Goal: Information Seeking & Learning: Learn about a topic

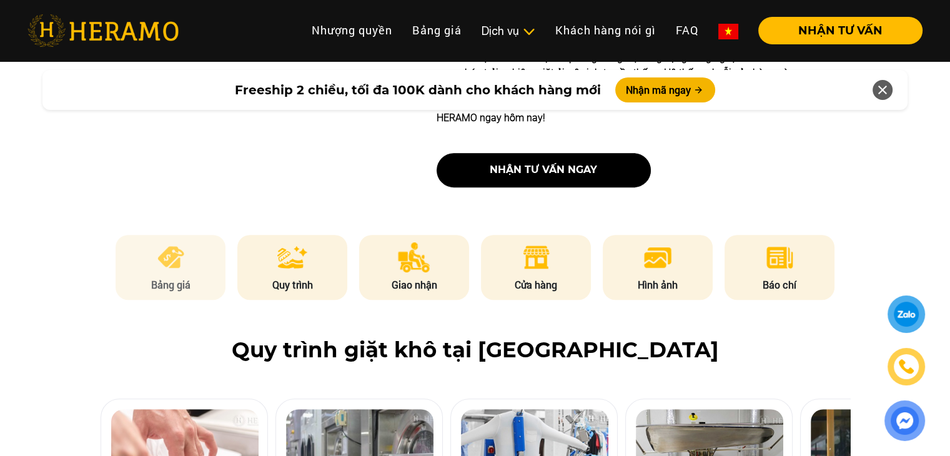
click at [182, 242] on img at bounding box center [171, 257] width 31 height 30
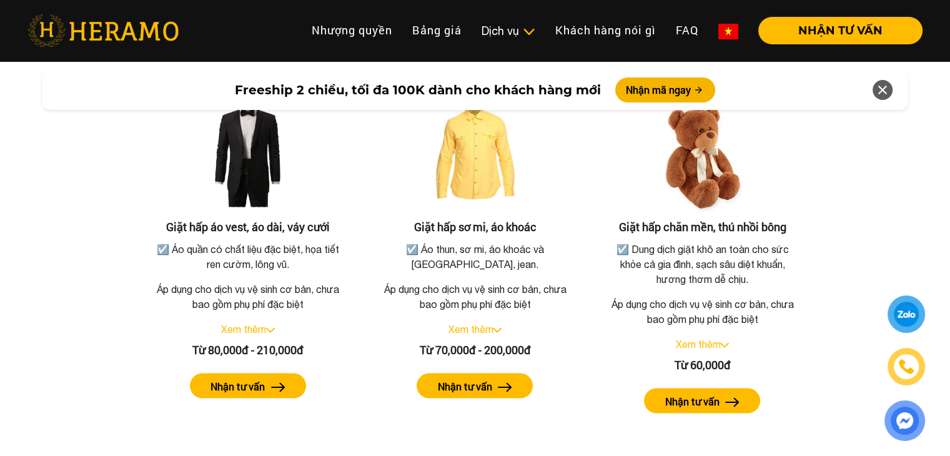
scroll to position [2240, 0]
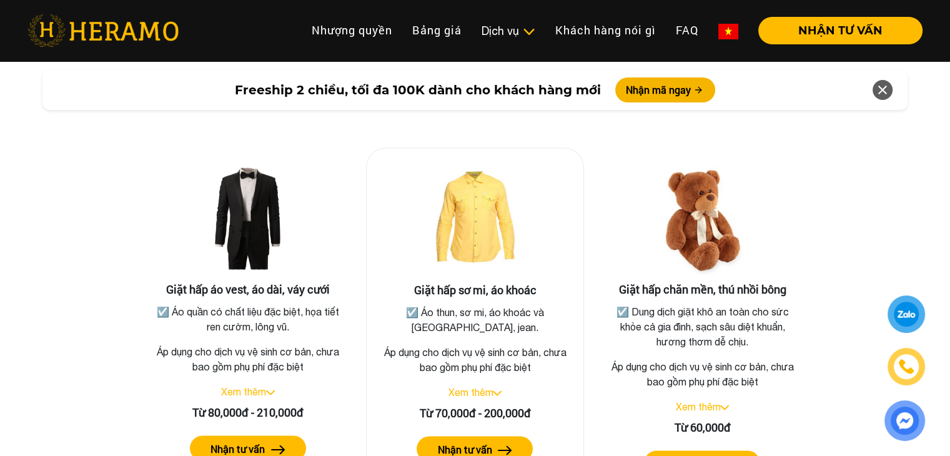
click at [502, 390] on img at bounding box center [497, 392] width 9 height 5
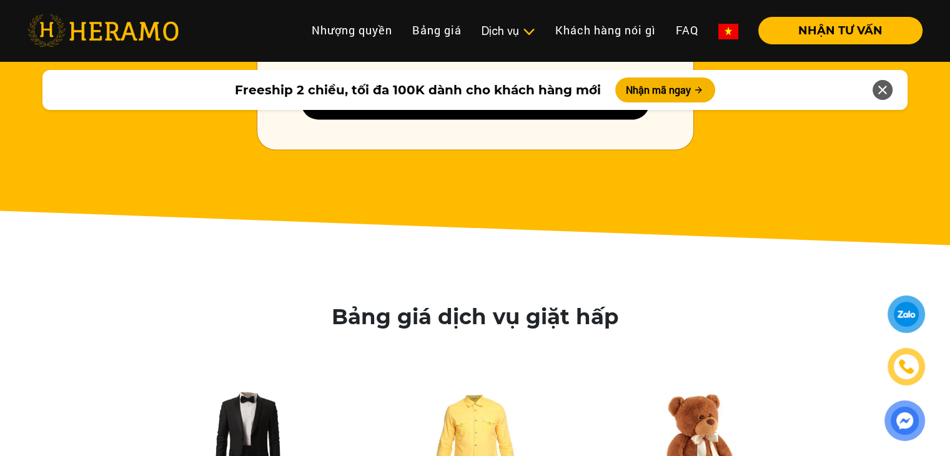
scroll to position [1990, 0]
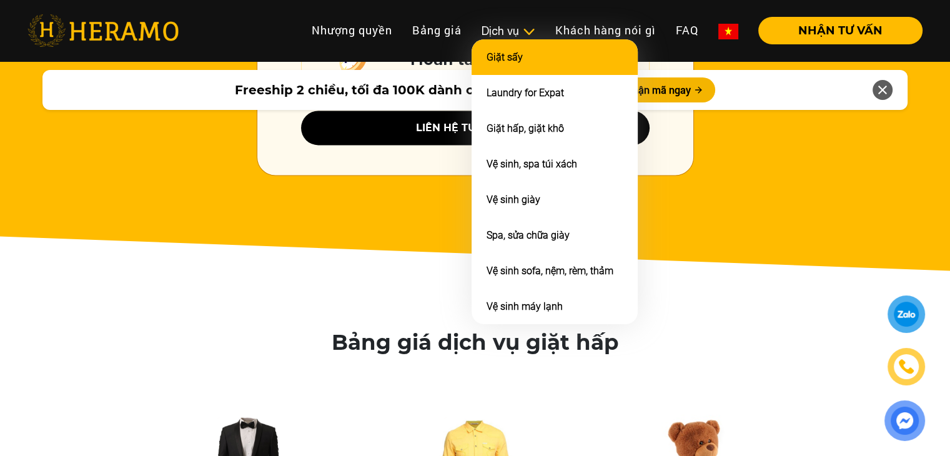
click at [523, 61] on li "Giặt sấy" at bounding box center [555, 57] width 166 height 36
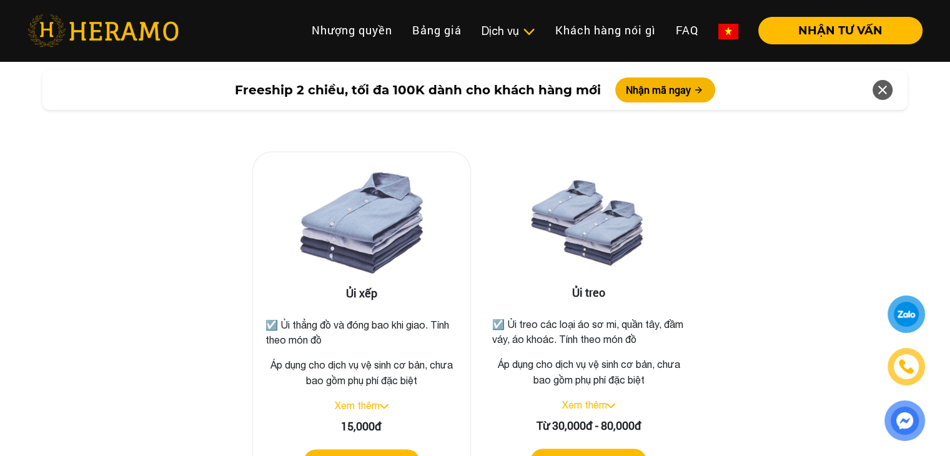
scroll to position [2059, 0]
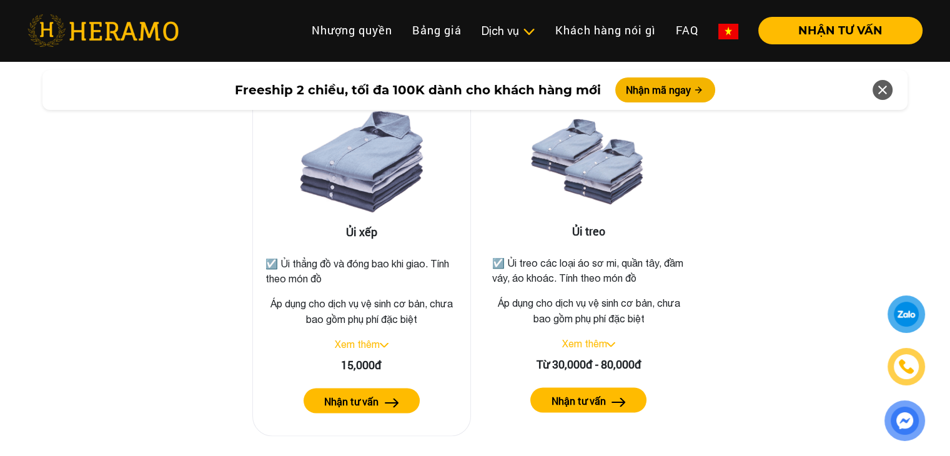
click at [392, 398] on img at bounding box center [392, 402] width 14 height 9
click at [897, 319] on div at bounding box center [905, 314] width 27 height 28
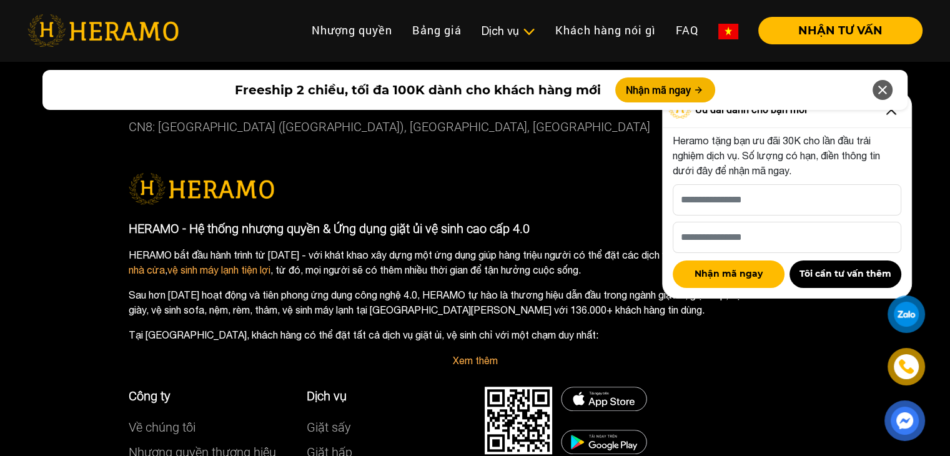
scroll to position [5662, 0]
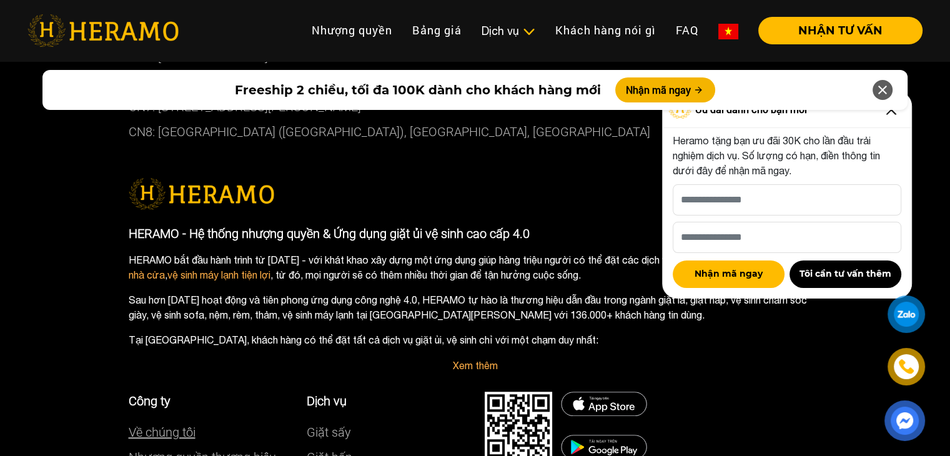
click at [173, 425] on link "Về chúng tôi" at bounding box center [162, 432] width 67 height 15
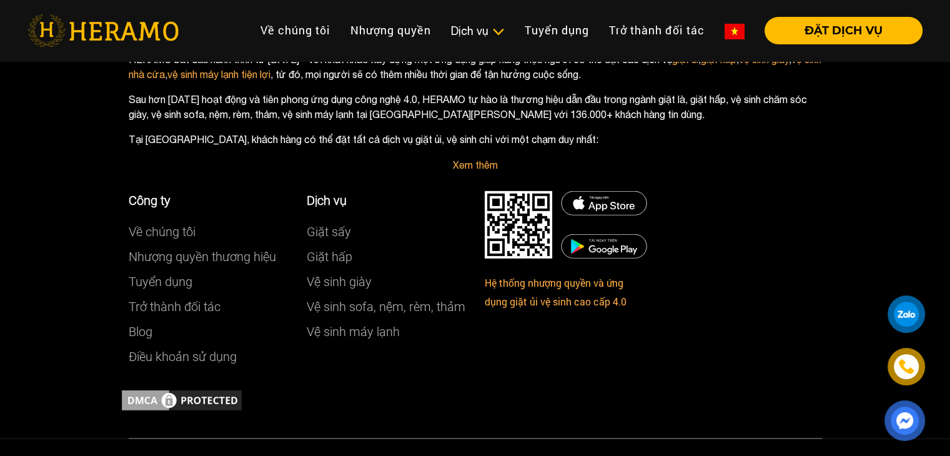
scroll to position [3560, 0]
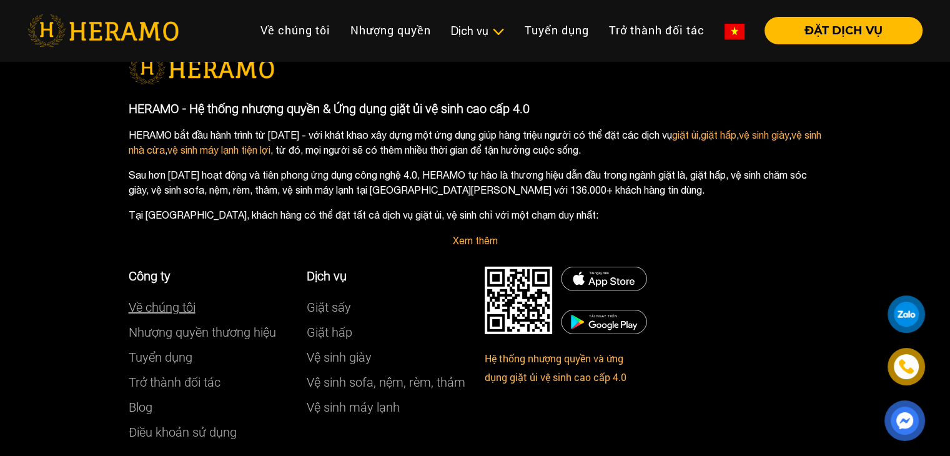
click at [157, 312] on link "Về chúng tôi" at bounding box center [162, 307] width 67 height 15
click at [176, 312] on link "Về chúng tôi" at bounding box center [162, 307] width 67 height 15
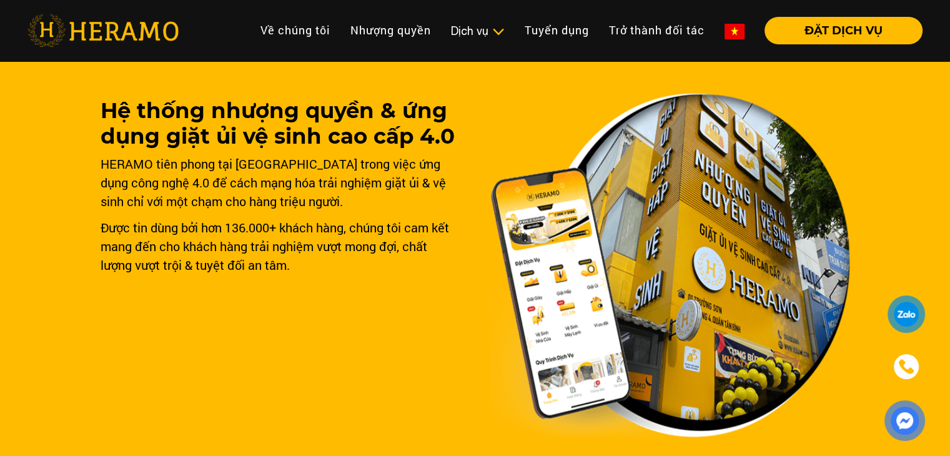
scroll to position [0, 0]
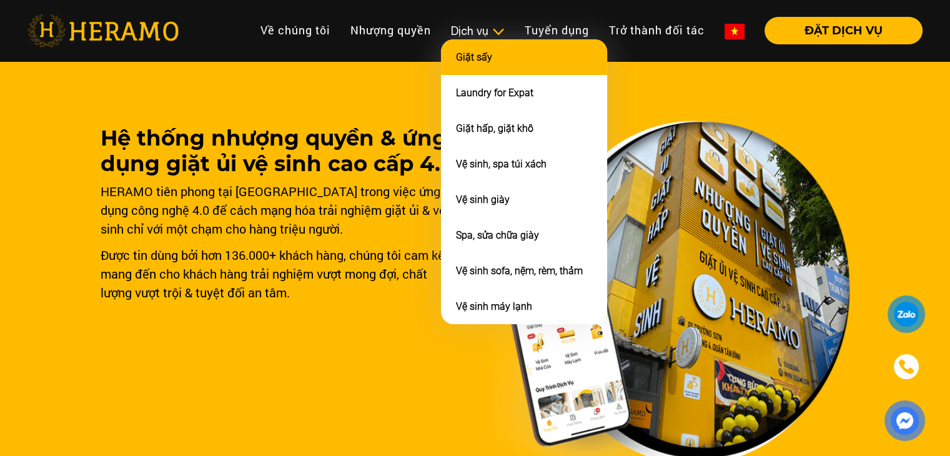
click at [514, 56] on li "Giặt sấy" at bounding box center [524, 57] width 166 height 36
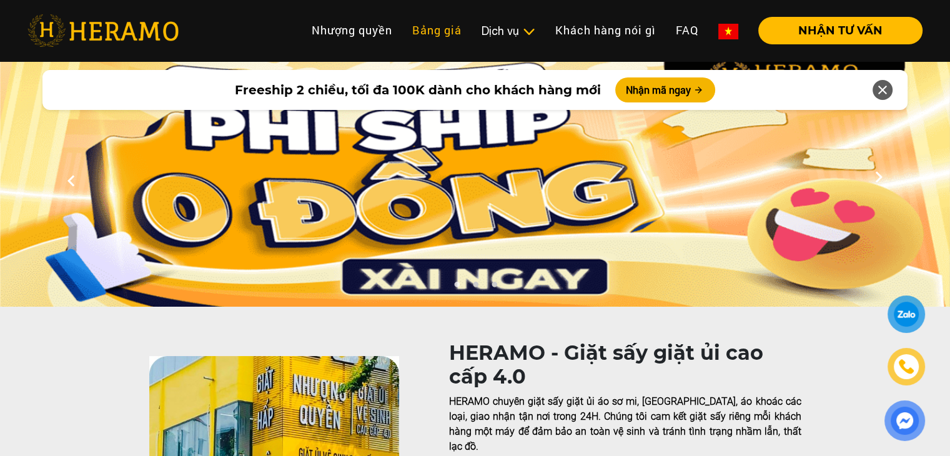
click at [442, 31] on link "Bảng giá" at bounding box center [436, 30] width 69 height 27
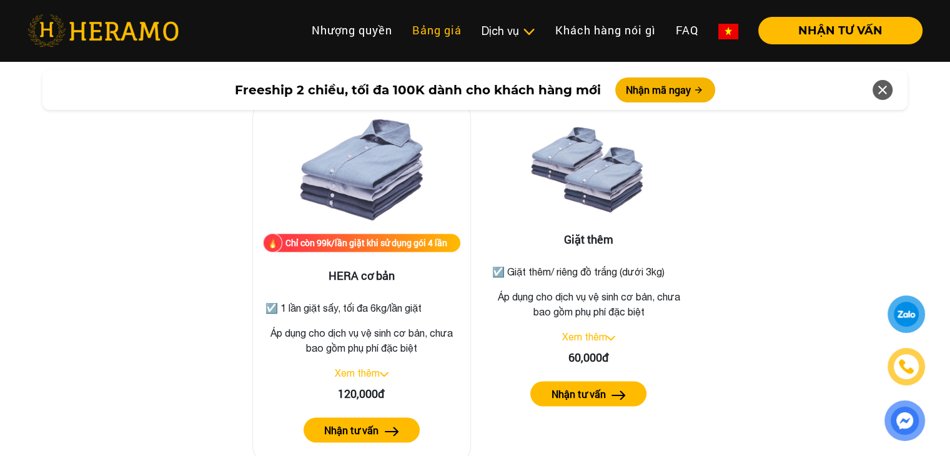
scroll to position [1580, 0]
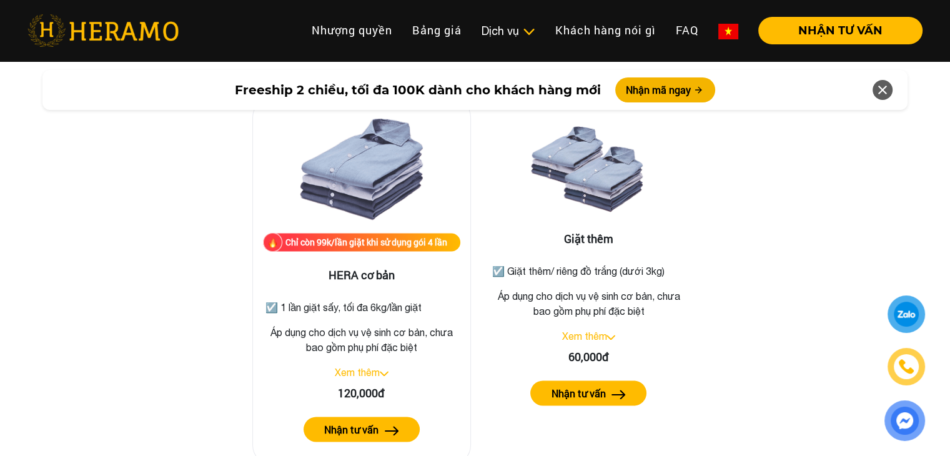
click at [382, 371] on img at bounding box center [384, 373] width 9 height 5
click at [378, 371] on img at bounding box center [379, 373] width 9 height 5
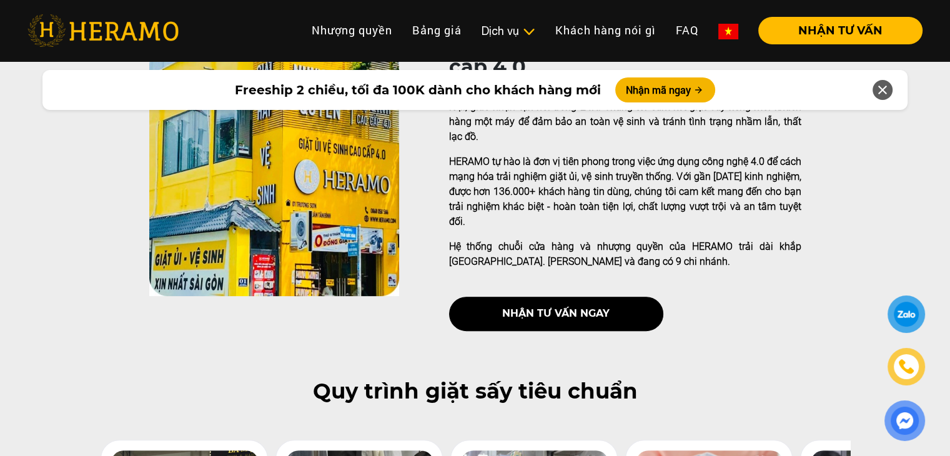
scroll to position [312, 0]
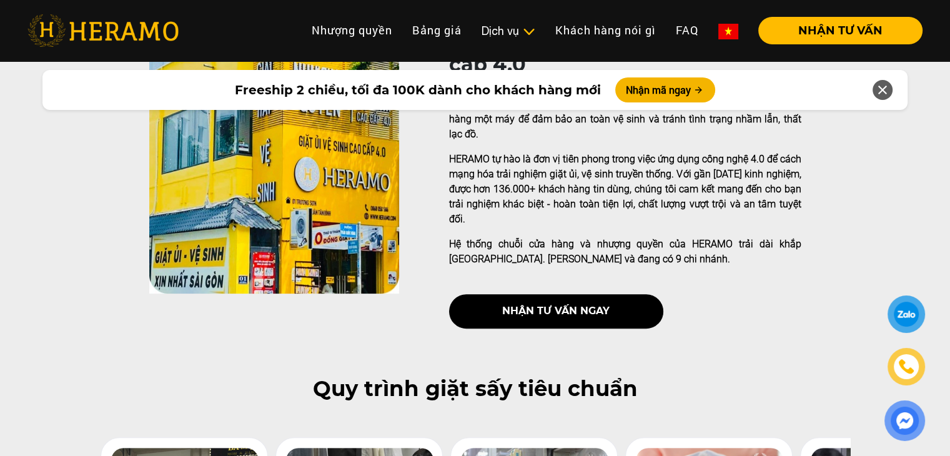
click at [97, 232] on div "HERAMO - Giặt sấy giặt ủi cao cấp 4.0 HERAMO chuyên giặt sấy giặt ủi áo sơ mi, …" at bounding box center [475, 184] width 950 height 310
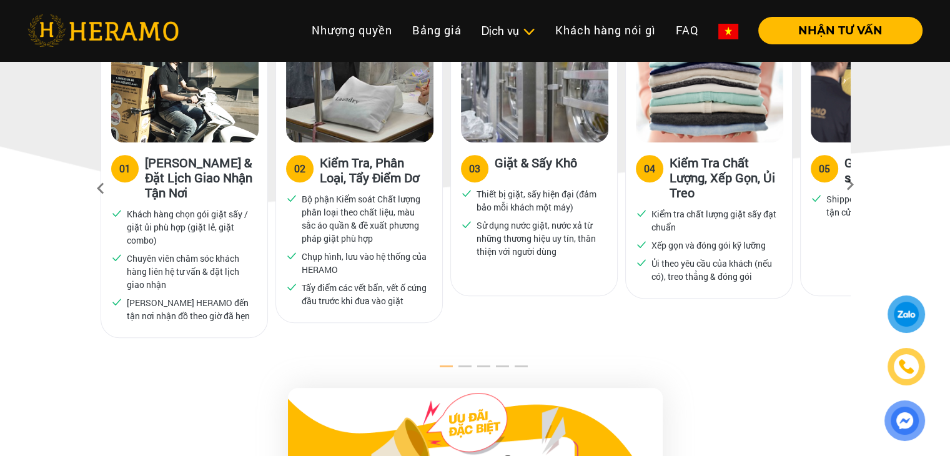
scroll to position [827, 0]
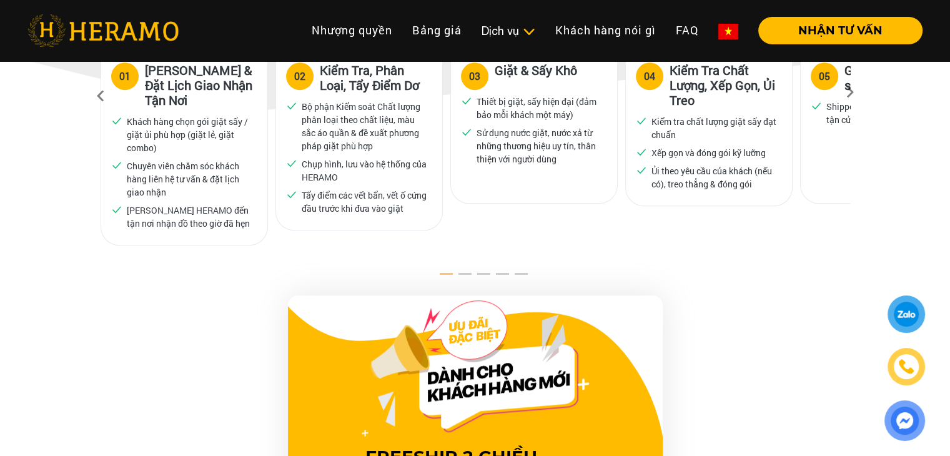
click at [463, 271] on button "2" at bounding box center [456, 277] width 12 height 12
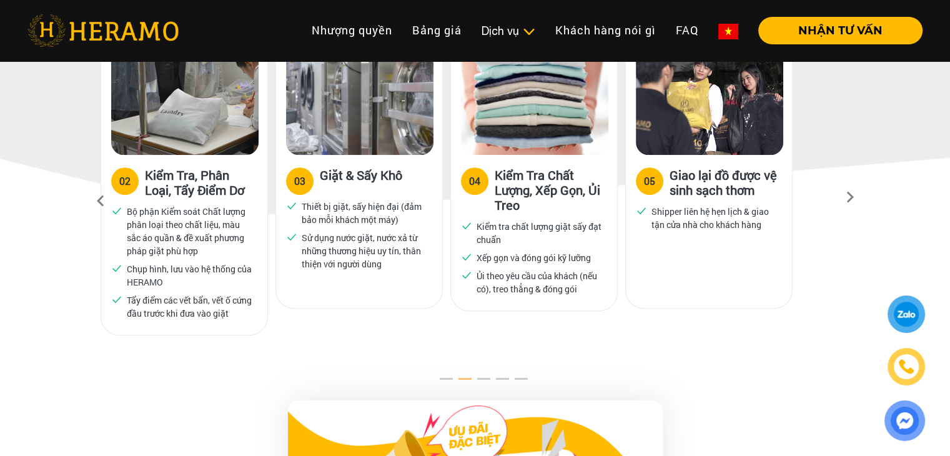
scroll to position [577, 0]
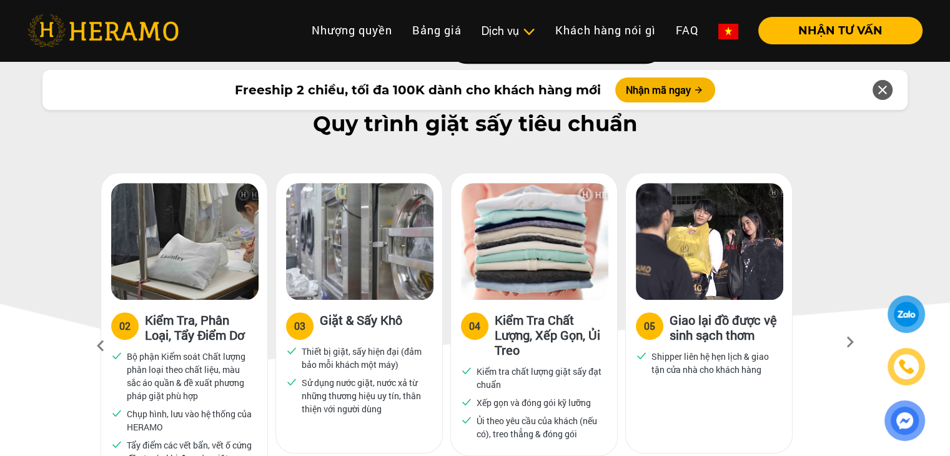
click at [847, 342] on icon at bounding box center [850, 346] width 22 height 8
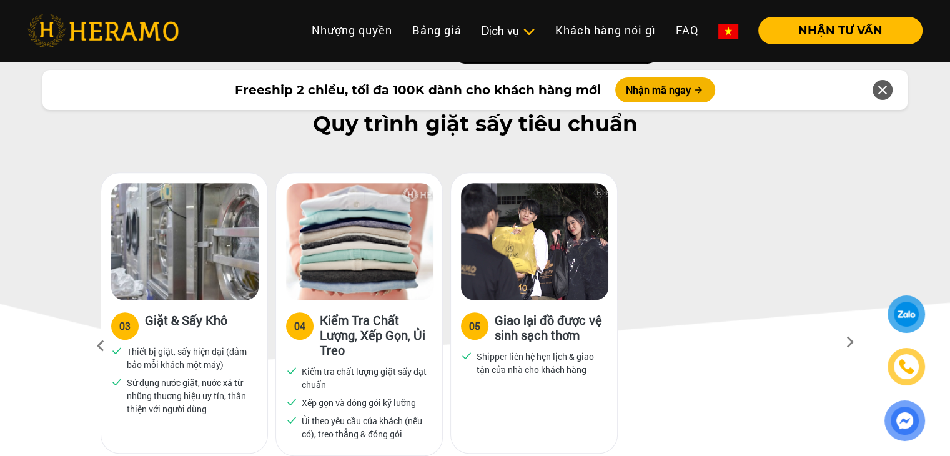
click at [847, 342] on icon at bounding box center [850, 346] width 22 height 8
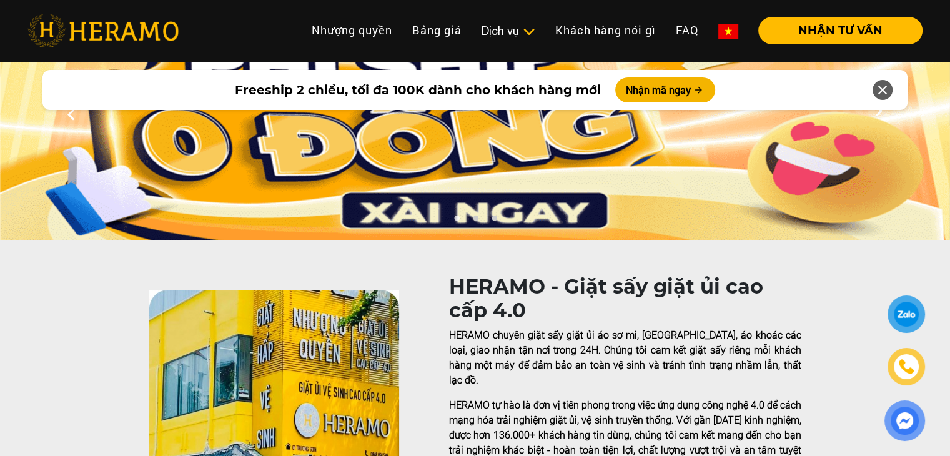
scroll to position [0, 0]
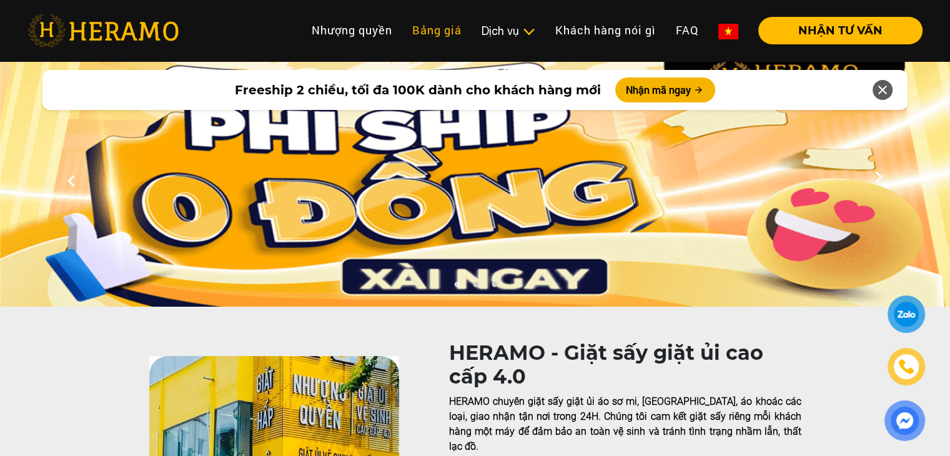
click at [422, 34] on link "Bảng giá" at bounding box center [436, 30] width 69 height 27
click at [673, 91] on button "Nhận mã ngay" at bounding box center [665, 89] width 100 height 25
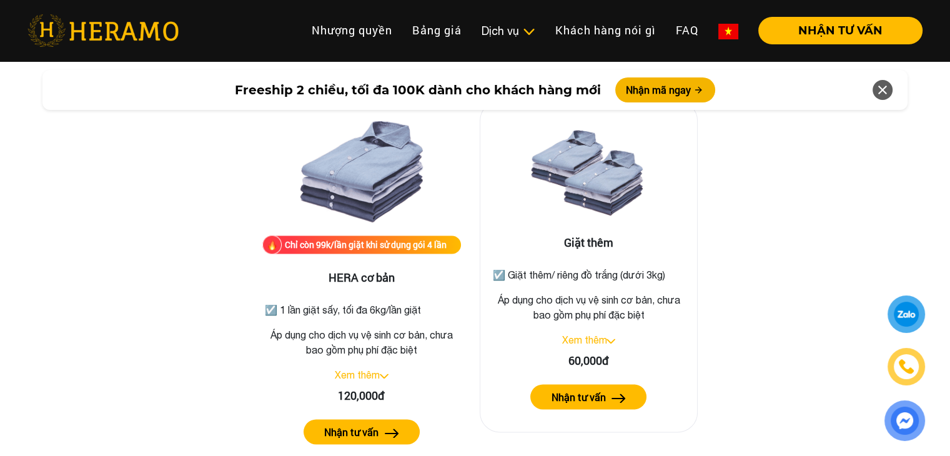
scroll to position [1514, 0]
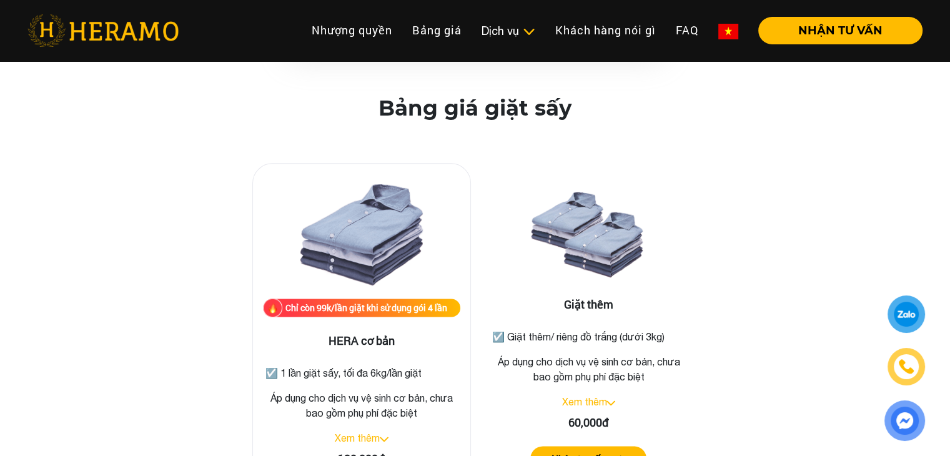
click at [390, 184] on img at bounding box center [361, 236] width 125 height 125
click at [370, 301] on div "Chỉ còn 99k/lần giặt khi sử dụng gói 4 lần" at bounding box center [366, 307] width 162 height 13
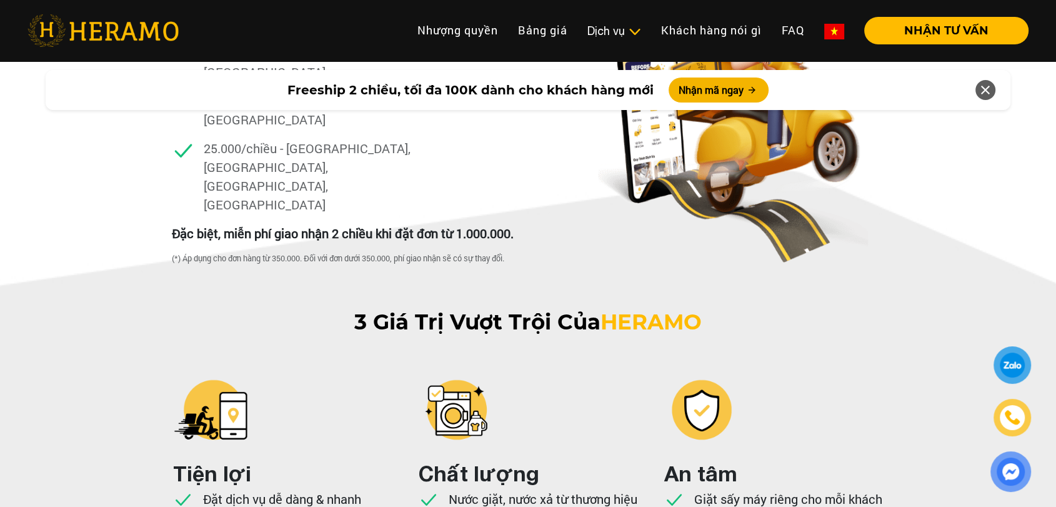
scroll to position [2338, 0]
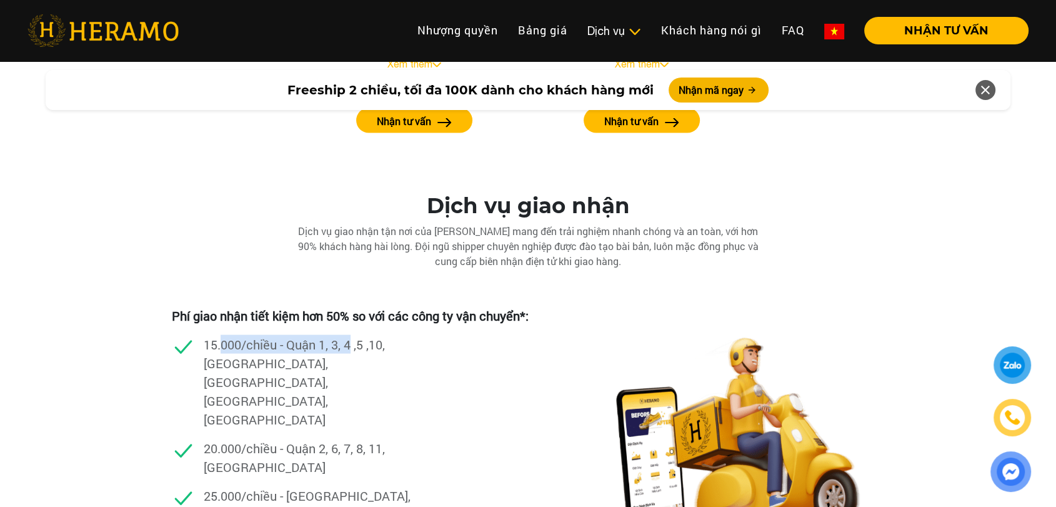
drag, startPoint x: 222, startPoint y: 295, endPoint x: 378, endPoint y: 301, distance: 156.2
click at [358, 334] on p "15.000/chiều - Quận 1, 3, 4 ,5 ,10, [GEOGRAPHIC_DATA], [GEOGRAPHIC_DATA], [GEOG…" at bounding box center [310, 381] width 212 height 94
click at [402, 334] on p "15.000/chiều - Quận 1, 3, 4 ,5 ,10, [GEOGRAPHIC_DATA], [GEOGRAPHIC_DATA], [GEOG…" at bounding box center [310, 381] width 212 height 94
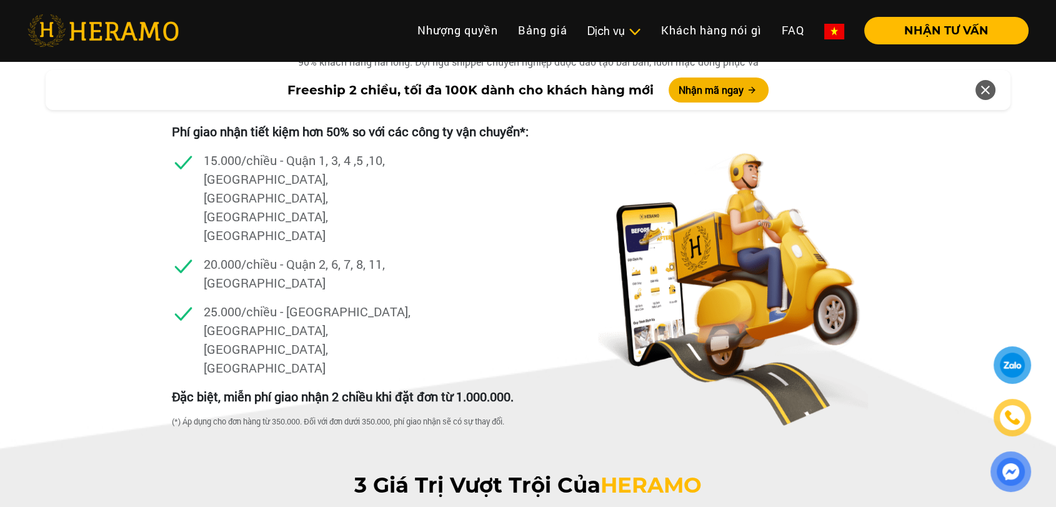
scroll to position [2546, 0]
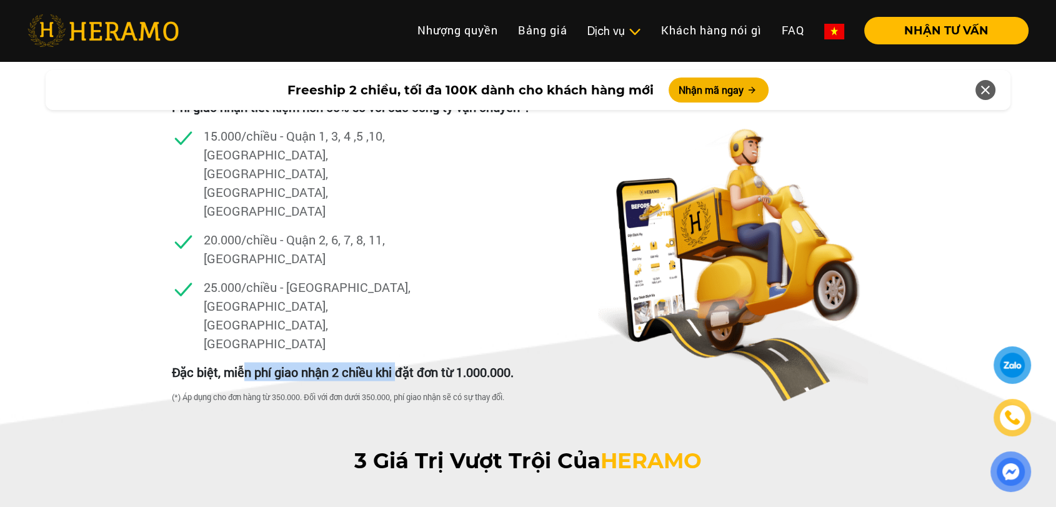
drag, startPoint x: 245, startPoint y: 234, endPoint x: 400, endPoint y: 227, distance: 155.0
click at [400, 362] on p "Đặc biệt, miễn phí giao nhận 2 chiều khi đặt đơn từ 1.000.000." at bounding box center [343, 371] width 342 height 19
click at [452, 362] on p "Đặc biệt, miễn phí giao nhận 2 chiều khi đặt đơn từ 1.000.000." at bounding box center [343, 371] width 342 height 19
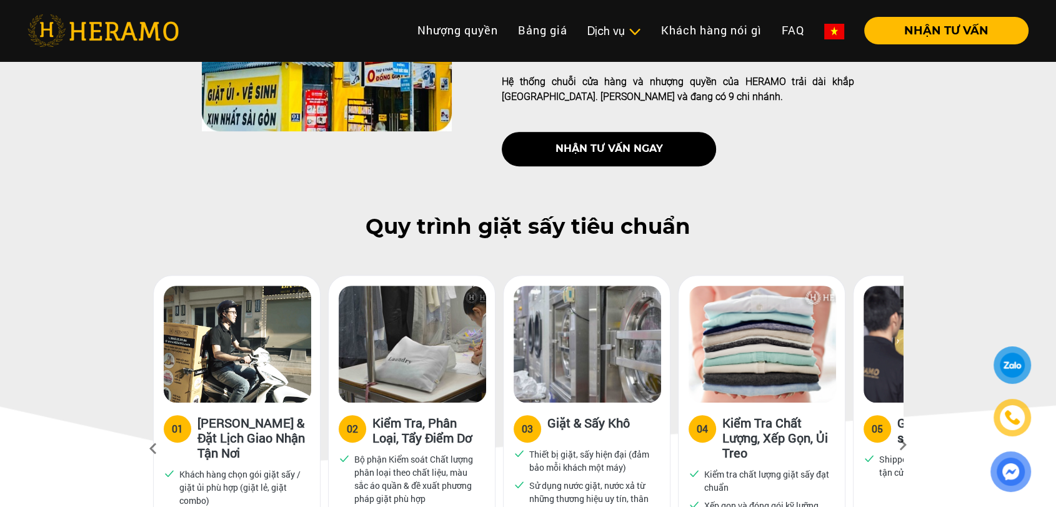
scroll to position [625, 0]
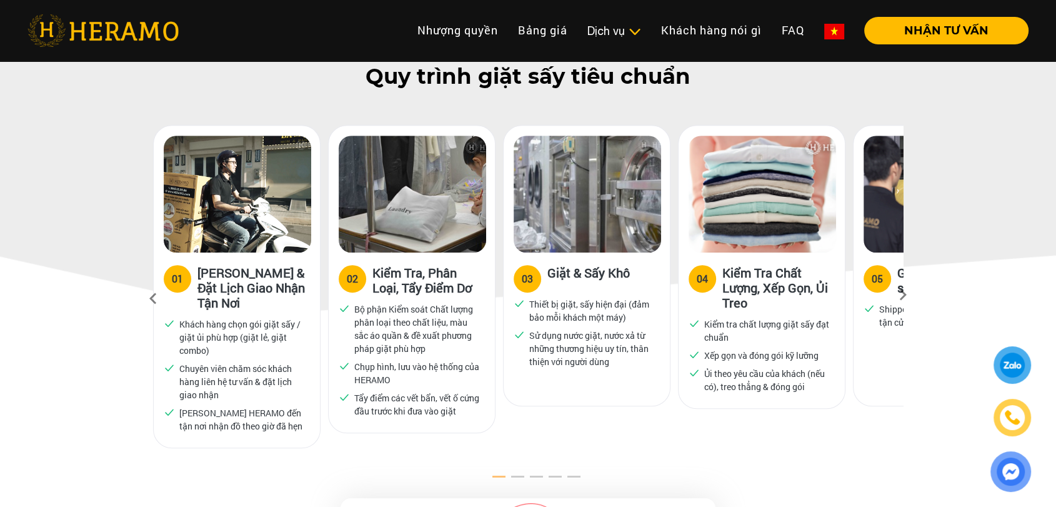
click at [902, 295] on icon at bounding box center [902, 299] width 22 height 8
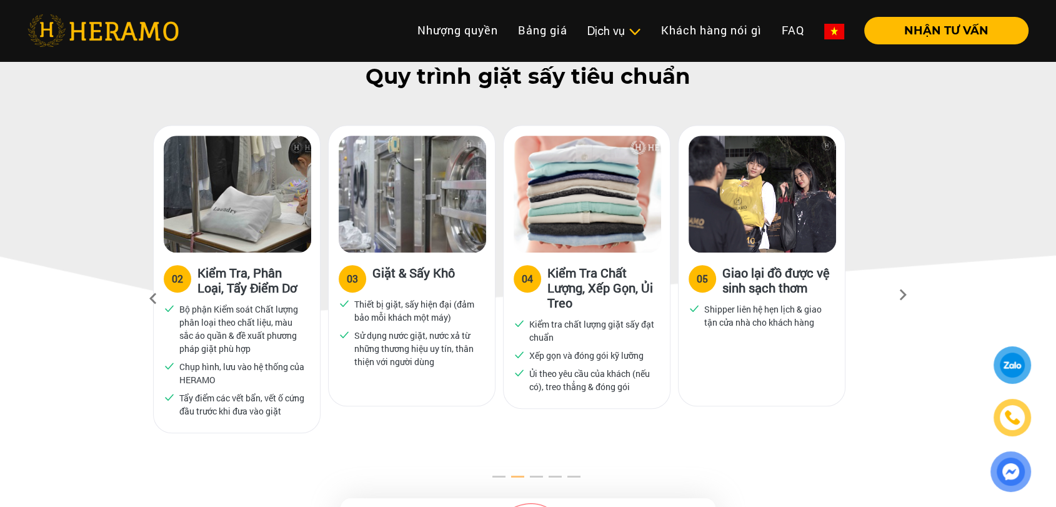
click at [902, 295] on icon at bounding box center [902, 299] width 22 height 8
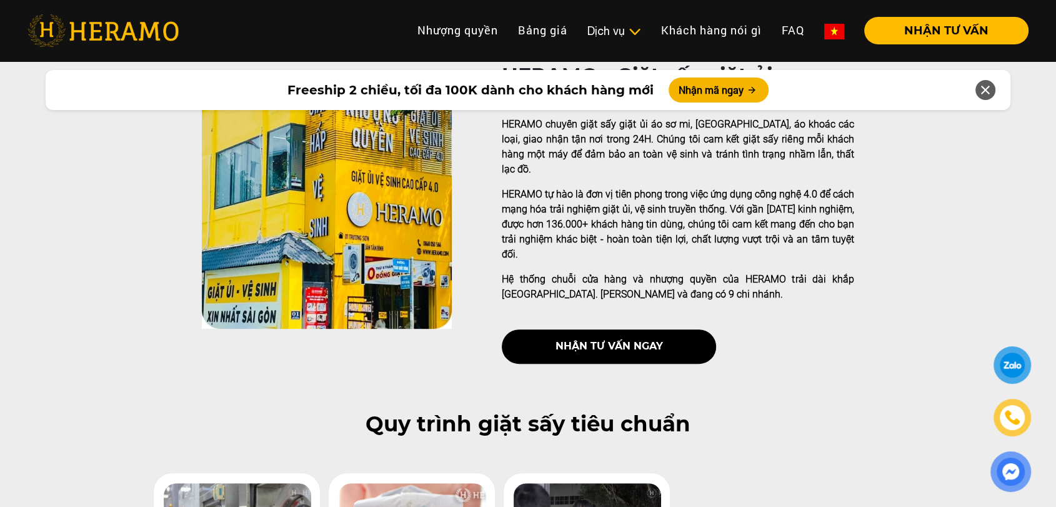
scroll to position [0, 0]
